Goal: Information Seeking & Learning: Learn about a topic

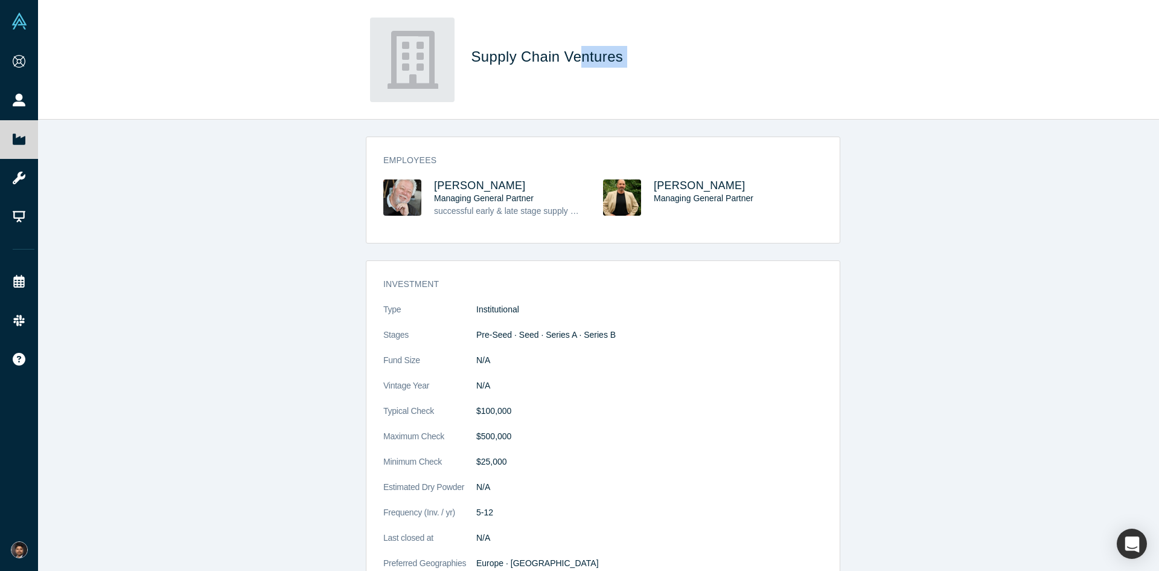
drag, startPoint x: 624, startPoint y: 57, endPoint x: 577, endPoint y: 60, distance: 47.2
click at [577, 60] on h1 "Supply Chain Ventures" at bounding box center [641, 57] width 338 height 22
click at [481, 187] on span "[PERSON_NAME]" at bounding box center [480, 185] width 92 height 12
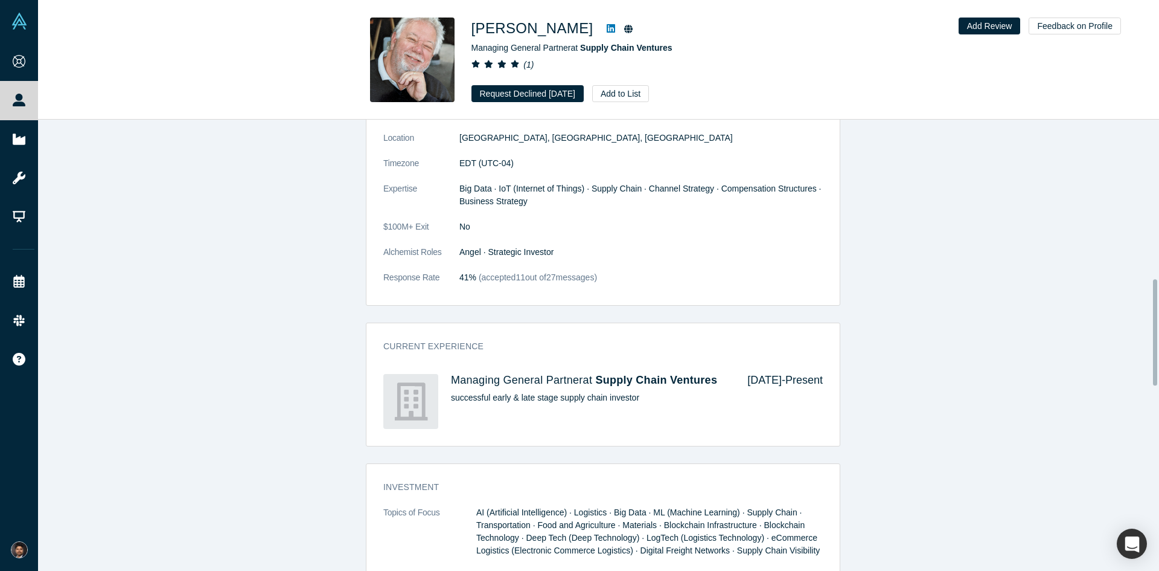
scroll to position [676, 0]
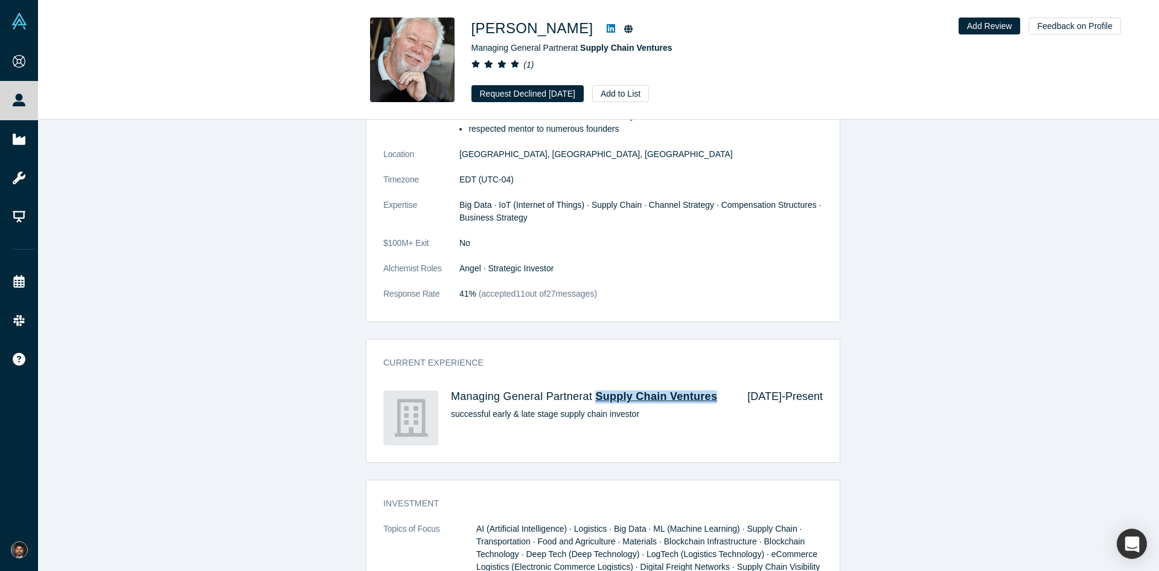
drag, startPoint x: 708, startPoint y: 397, endPoint x: 592, endPoint y: 396, distance: 115.4
click at [592, 396] on h4 "Managing General Partner at Supply Chain Ventures" at bounding box center [591, 396] width 280 height 13
copy span "Supply Chain Ventures"
